Goal: Task Accomplishment & Management: Use online tool/utility

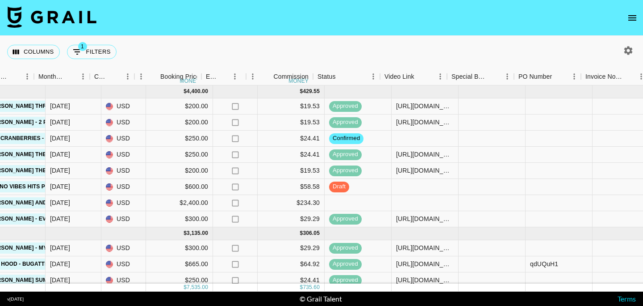
scroll to position [0, 470]
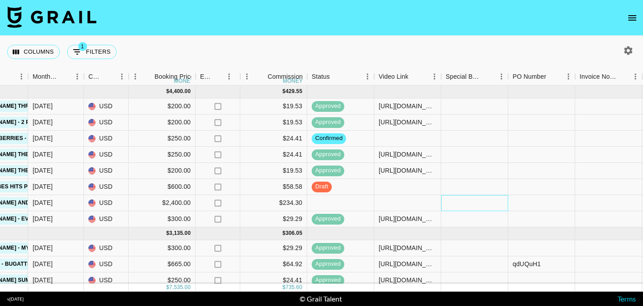
click at [453, 200] on div at bounding box center [474, 203] width 67 height 16
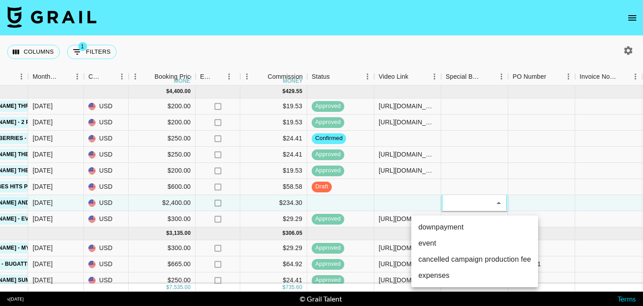
click at [450, 230] on li "downpayment" at bounding box center [474, 227] width 127 height 16
type input "downpayment"
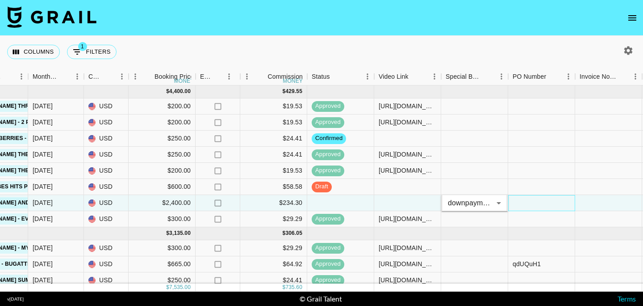
click at [520, 201] on div at bounding box center [541, 203] width 67 height 16
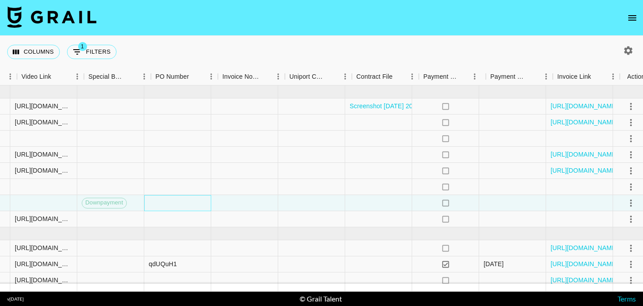
scroll to position [0, 840]
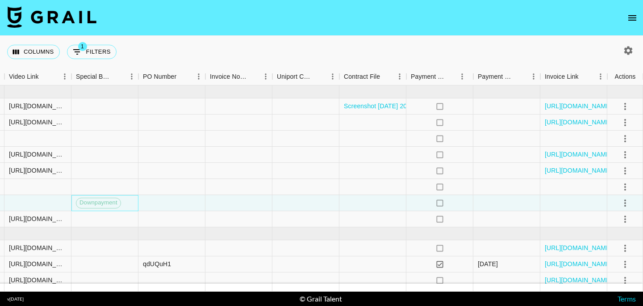
click at [106, 201] on span "Downpayment" at bounding box center [98, 202] width 44 height 8
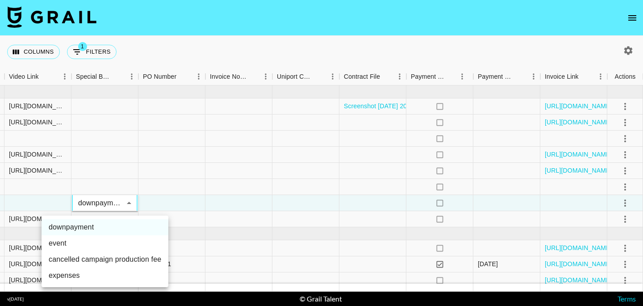
click at [106, 201] on div at bounding box center [321, 153] width 643 height 306
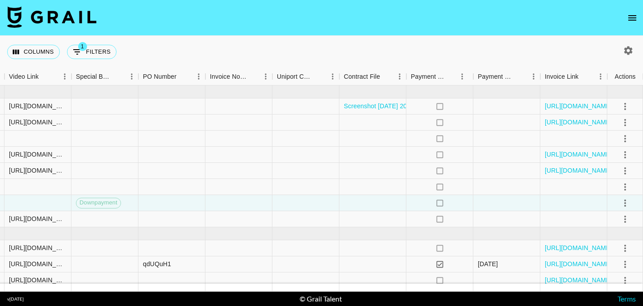
click at [197, 51] on div "Columns 1 Filters + Booking" at bounding box center [321, 52] width 643 height 32
click at [199, 210] on div at bounding box center [171, 203] width 67 height 16
click at [280, 222] on div at bounding box center [306, 219] width 67 height 16
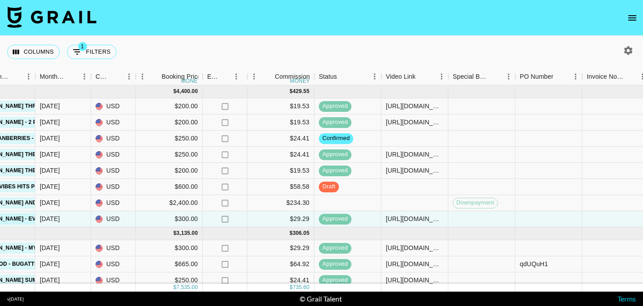
scroll to position [117, 463]
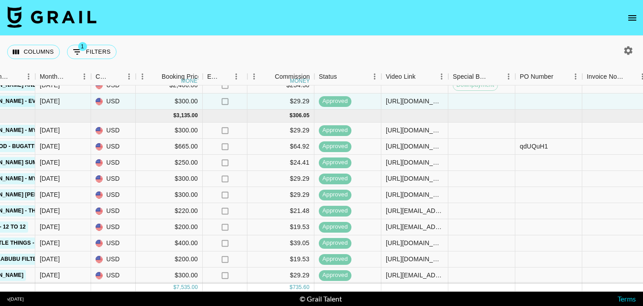
click at [399, 35] on nav at bounding box center [321, 18] width 643 height 36
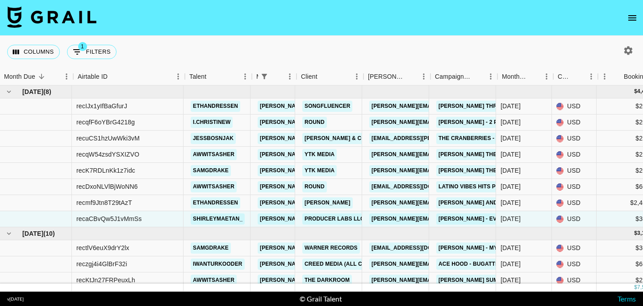
scroll to position [0, 0]
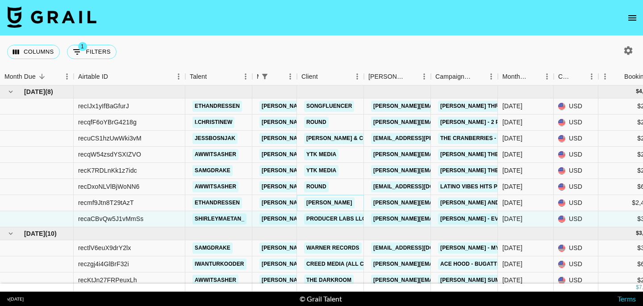
click at [321, 207] on link "[PERSON_NAME]" at bounding box center [329, 202] width 50 height 11
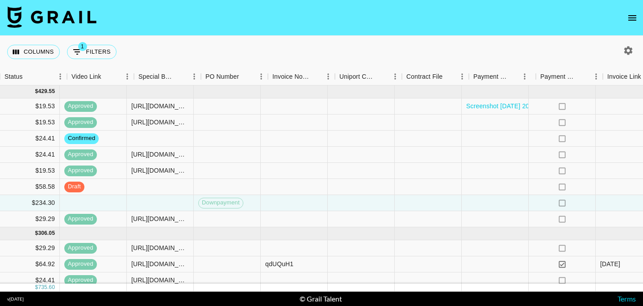
scroll to position [0, 840]
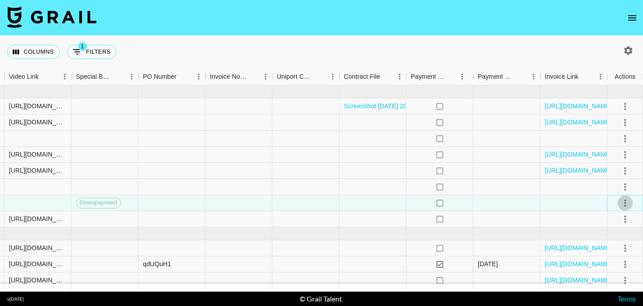
click at [626, 201] on icon "select merge strategy" at bounding box center [625, 202] width 11 height 11
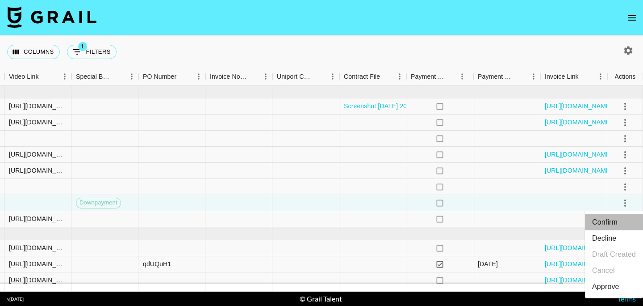
click at [604, 220] on li "Confirm" at bounding box center [614, 222] width 58 height 16
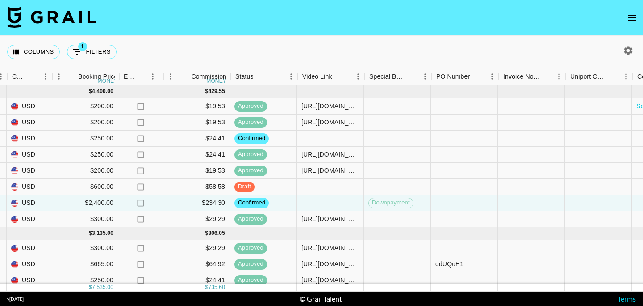
scroll to position [0, 546]
click at [308, 41] on div "Columns 1 Filters + Booking" at bounding box center [321, 52] width 643 height 32
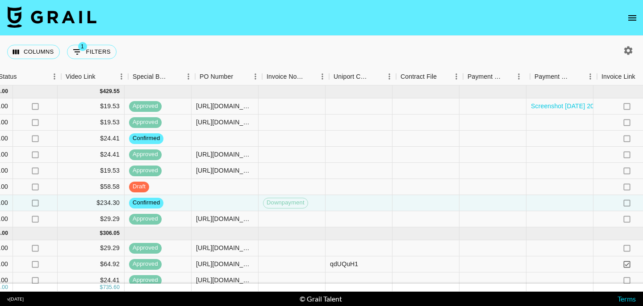
scroll to position [0, 840]
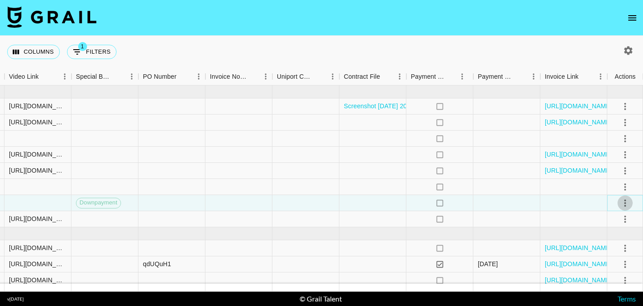
click at [625, 200] on icon "select merge strategy" at bounding box center [626, 202] width 2 height 7
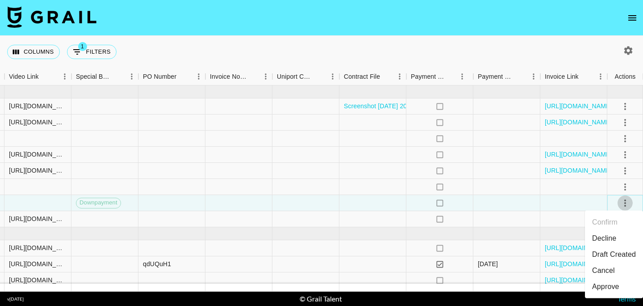
click at [625, 200] on icon "select merge strategy" at bounding box center [626, 202] width 2 height 7
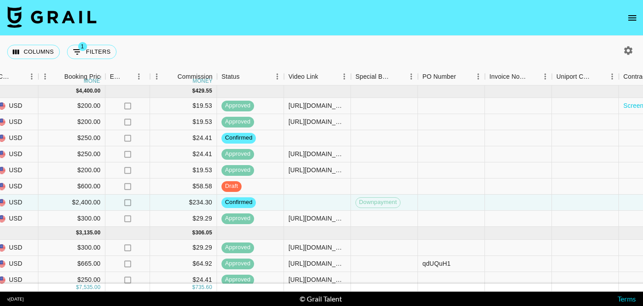
scroll to position [0, 560]
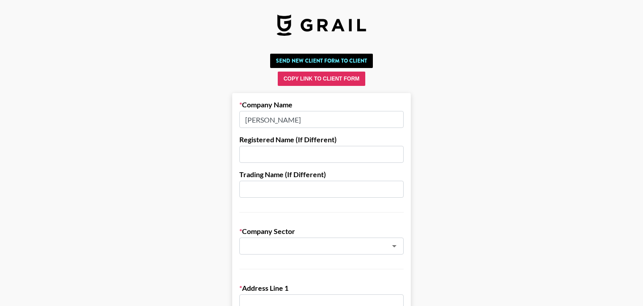
click at [259, 117] on input "[PERSON_NAME]" at bounding box center [321, 119] width 164 height 17
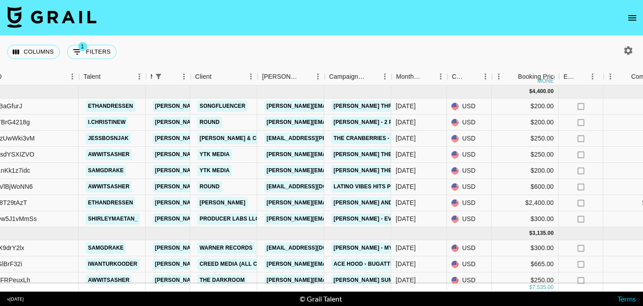
scroll to position [0, 106]
click at [101, 50] on button "1 Filters" at bounding box center [92, 52] width 50 height 14
select select "managerIds"
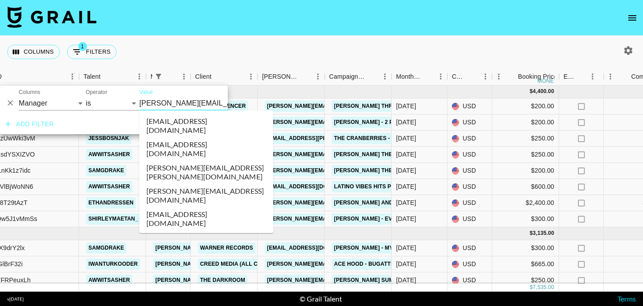
click at [173, 104] on input "[PERSON_NAME][EMAIL_ADDRESS][DOMAIN_NAME]" at bounding box center [193, 103] width 109 height 14
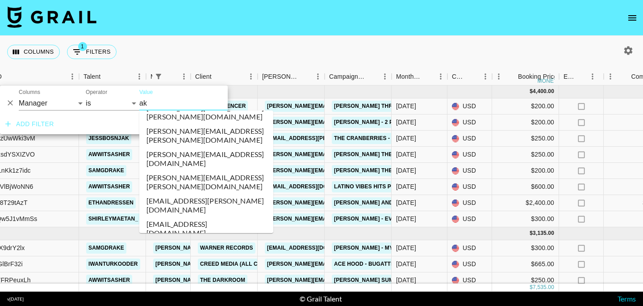
scroll to position [0, 0]
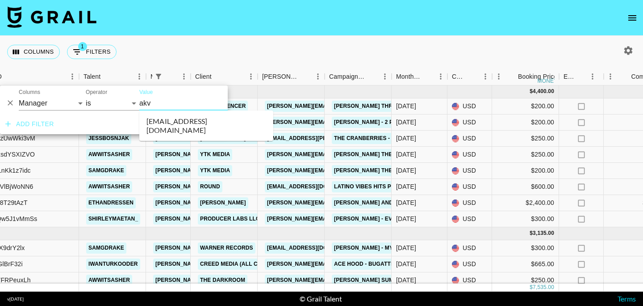
type input "akvi"
click at [167, 126] on li "akvile.kiezaite@grail-talent.com" at bounding box center [206, 125] width 134 height 23
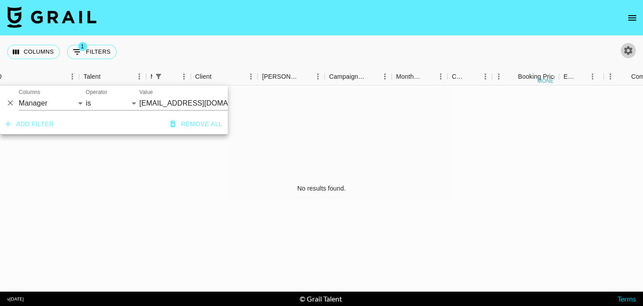
click at [628, 55] on icon "button" at bounding box center [629, 50] width 8 height 8
select select "May '25"
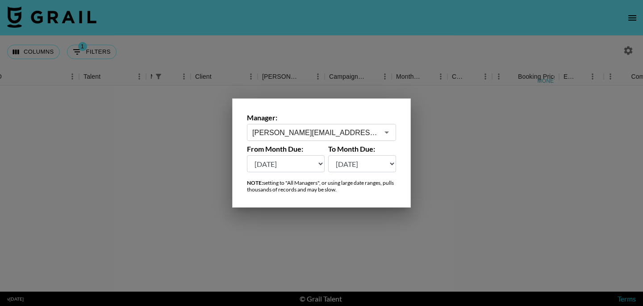
click at [329, 140] on div "juraj.cupani@grail-talent.com ​" at bounding box center [321, 132] width 149 height 17
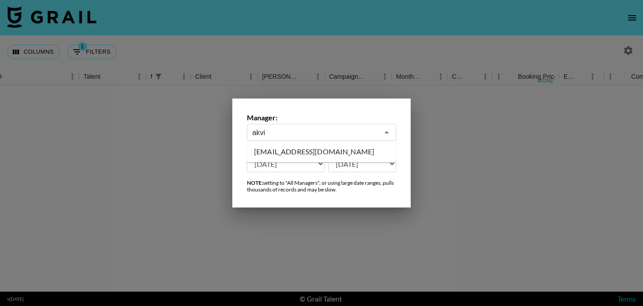
click at [274, 149] on li "akvile.kiezaite@grail-talent.com" at bounding box center [321, 151] width 149 height 14
type input "akvile.kiezaite@grail-talent.com"
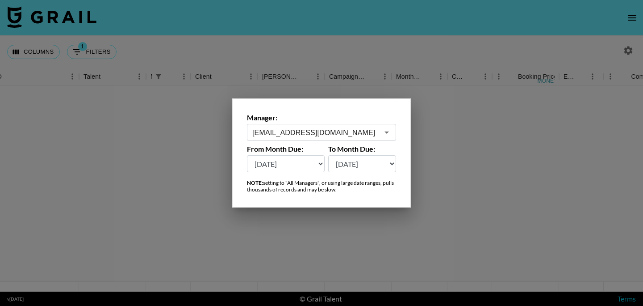
click at [250, 52] on div at bounding box center [321, 153] width 643 height 306
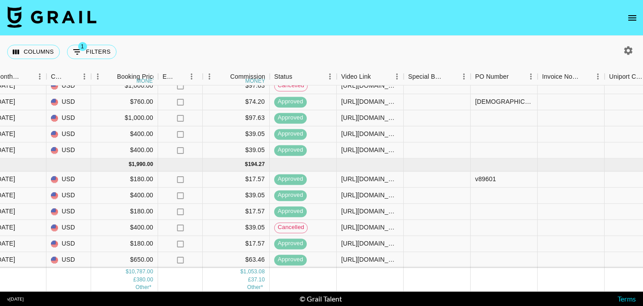
scroll to position [0, 508]
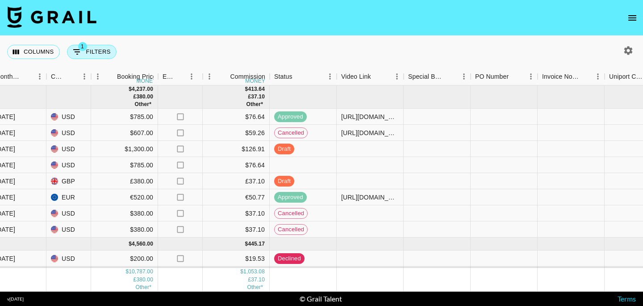
click at [113, 50] on button "1 Filters" at bounding box center [92, 52] width 50 height 14
select select "managerIds"
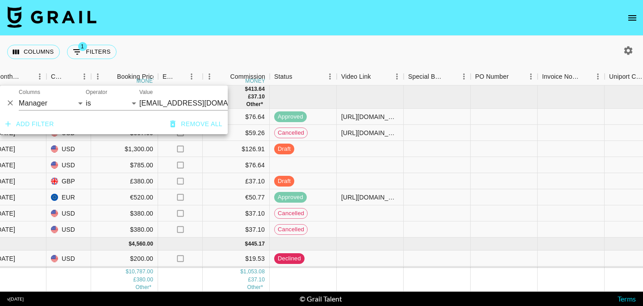
click at [165, 103] on input "akvile.kiezaite@grail-talent.com" at bounding box center [193, 103] width 109 height 14
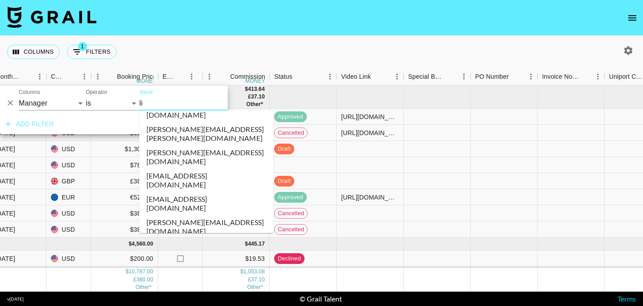
scroll to position [0, 0]
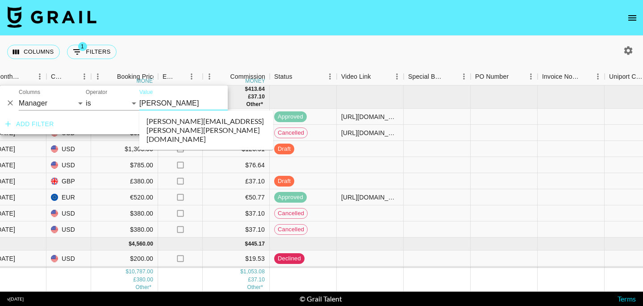
click at [177, 126] on li "phuong.linh.nhu@grail-talent.com" at bounding box center [206, 130] width 134 height 32
type input "phuong.linh.nhu@grail-talent.com"
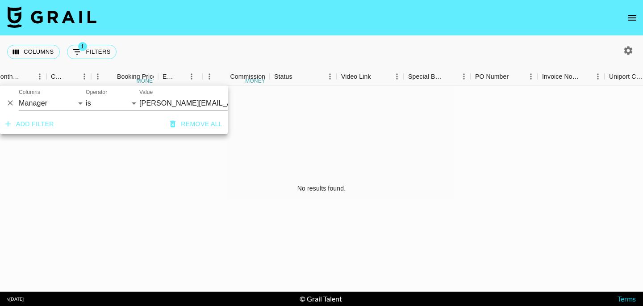
click at [629, 47] on icon "button" at bounding box center [629, 50] width 8 height 8
select select "May '25"
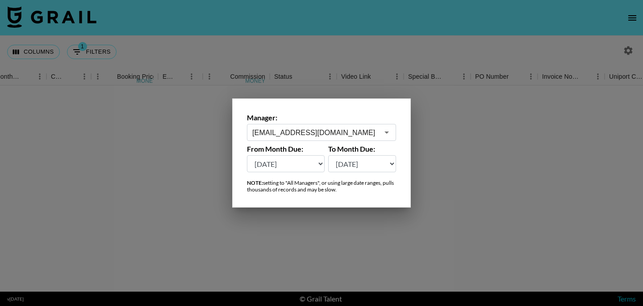
click at [315, 130] on input "akvile.kiezaite@grail-talent.com" at bounding box center [315, 132] width 126 height 10
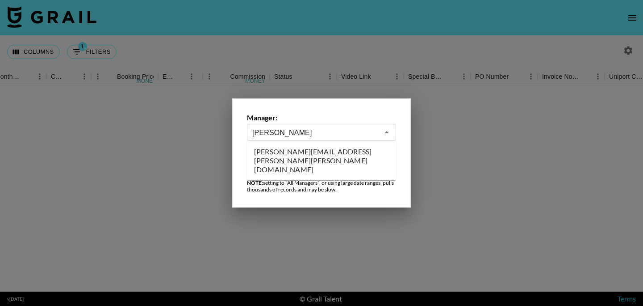
click at [298, 155] on li "phuong.linh.nhu@grail-talent.com" at bounding box center [321, 160] width 149 height 32
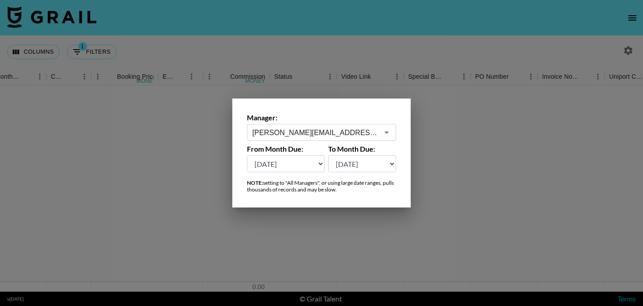
type input "phuong.linh.nhu@grail-talent.com"
click at [311, 58] on div at bounding box center [321, 153] width 643 height 306
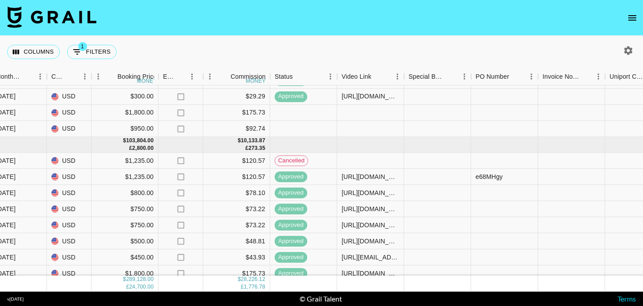
scroll to position [0, 507]
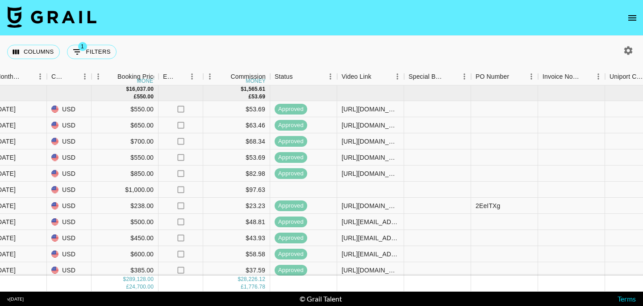
click at [627, 56] on button "button" at bounding box center [628, 50] width 15 height 15
select select "May '25"
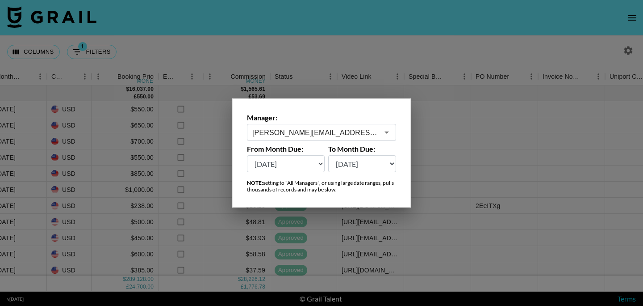
click at [322, 133] on input "phuong.linh.nhu@grail-talent.com" at bounding box center [315, 132] width 126 height 10
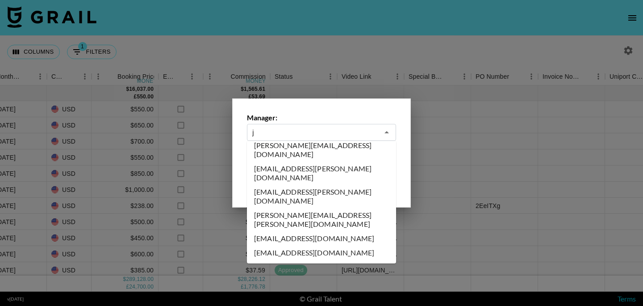
scroll to position [0, 0]
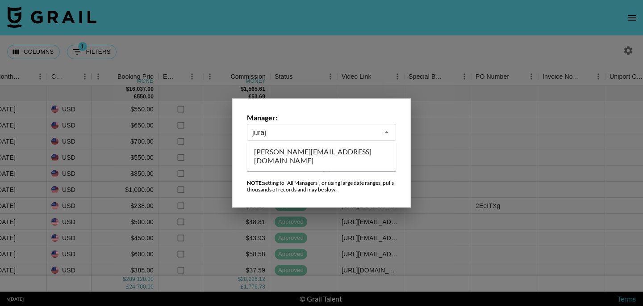
click at [287, 152] on li "[PERSON_NAME][EMAIL_ADDRESS][DOMAIN_NAME]" at bounding box center [321, 155] width 149 height 23
type input "[PERSON_NAME][EMAIL_ADDRESS][DOMAIN_NAME]"
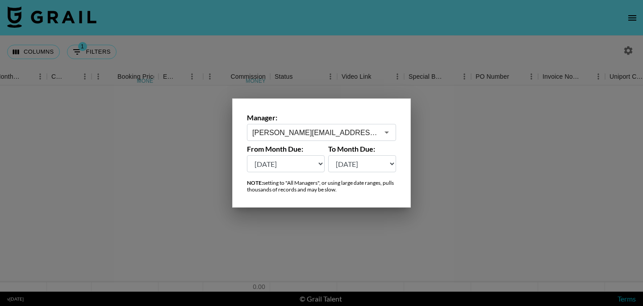
click at [248, 51] on div at bounding box center [321, 153] width 643 height 306
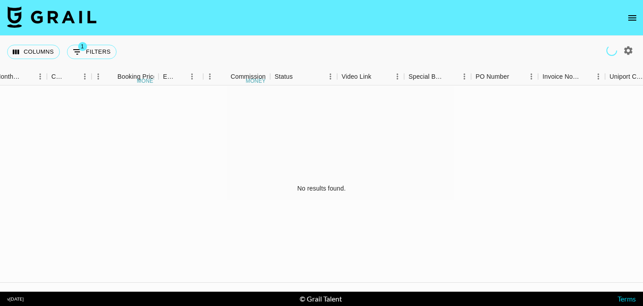
click at [99, 44] on div "Columns 1 Filters + Booking" at bounding box center [63, 52] width 113 height 32
click at [95, 51] on button "1 Filters" at bounding box center [92, 52] width 50 height 14
select select "managerIds"
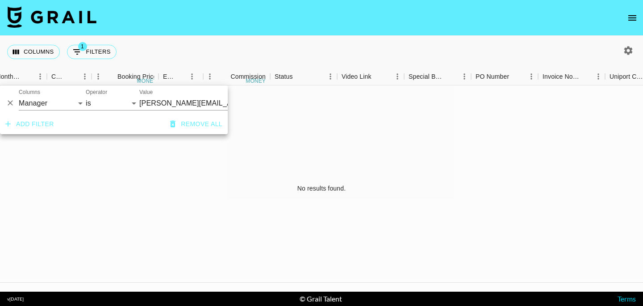
click at [164, 100] on input "phuong.linh.nhu@grail-talent.com" at bounding box center [193, 103] width 109 height 14
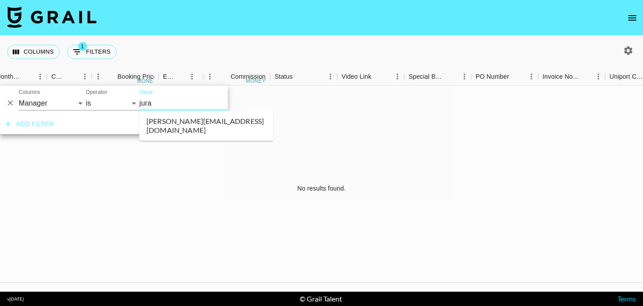
click at [165, 119] on li "[PERSON_NAME][EMAIL_ADDRESS][DOMAIN_NAME]" at bounding box center [206, 125] width 134 height 23
type input "[PERSON_NAME][EMAIL_ADDRESS][DOMAIN_NAME]"
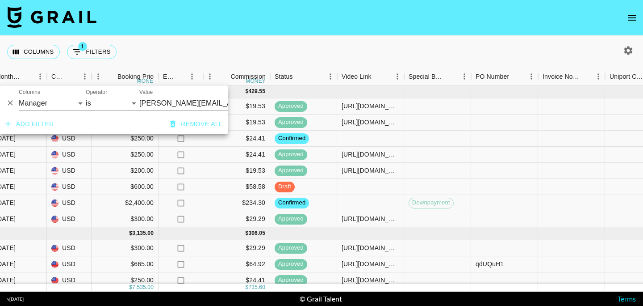
click at [210, 55] on div "Columns 1 Filters + Booking" at bounding box center [321, 52] width 643 height 32
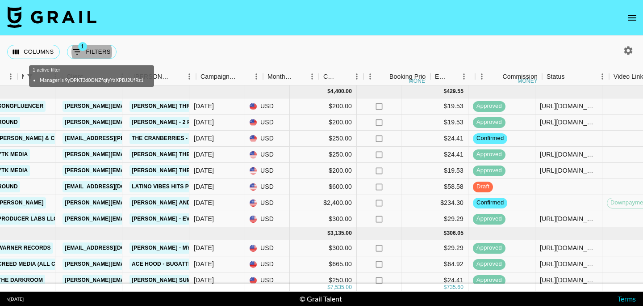
scroll to position [0, 223]
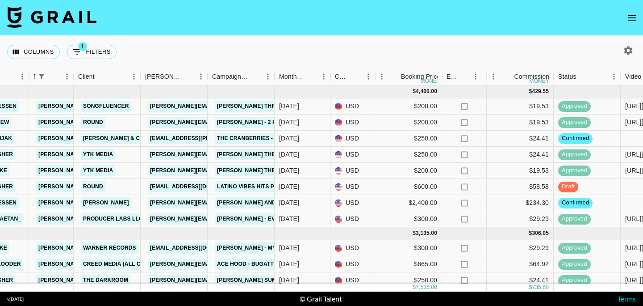
click at [237, 50] on div "Columns 1 Filters + Booking" at bounding box center [321, 52] width 643 height 32
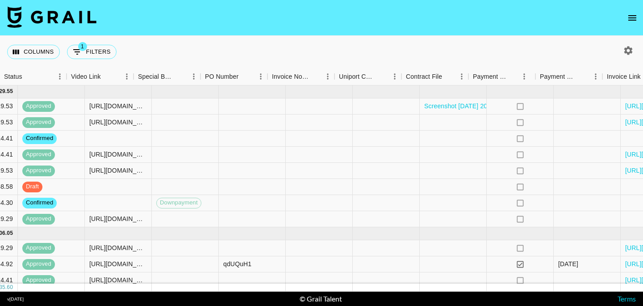
scroll to position [0, 840]
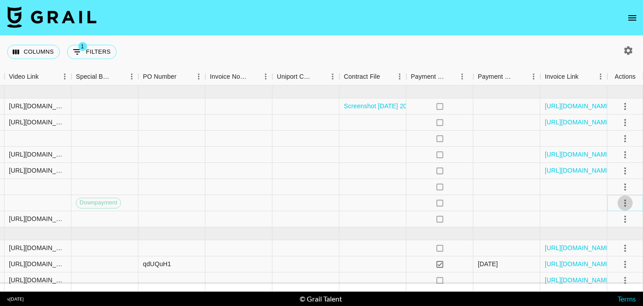
click at [628, 202] on icon "select merge strategy" at bounding box center [625, 202] width 11 height 11
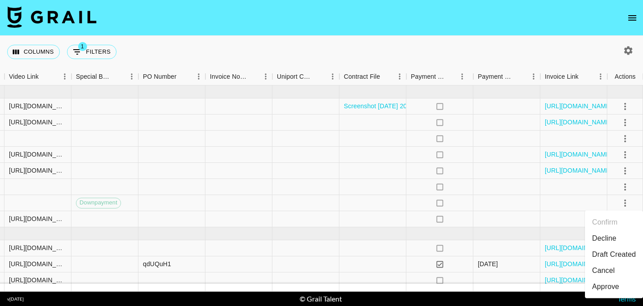
click at [608, 285] on div "Approve" at bounding box center [605, 286] width 27 height 11
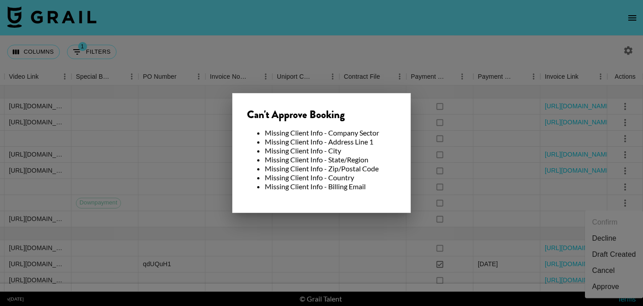
click at [525, 205] on div at bounding box center [321, 153] width 643 height 306
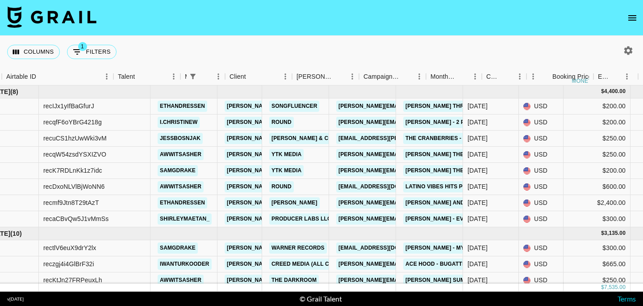
scroll to position [0, 0]
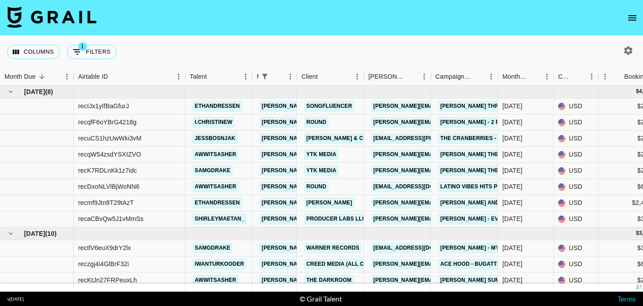
click at [234, 40] on div "Columns 1 Filters + Booking" at bounding box center [321, 52] width 643 height 32
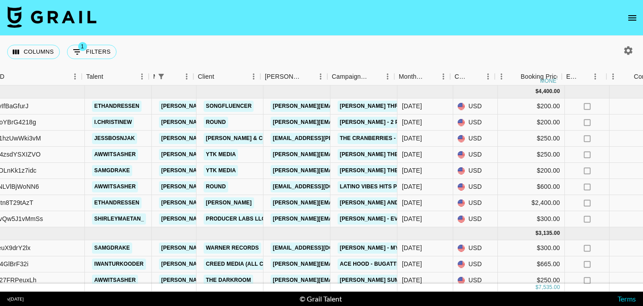
scroll to position [0, 100]
